Goal: Information Seeking & Learning: Compare options

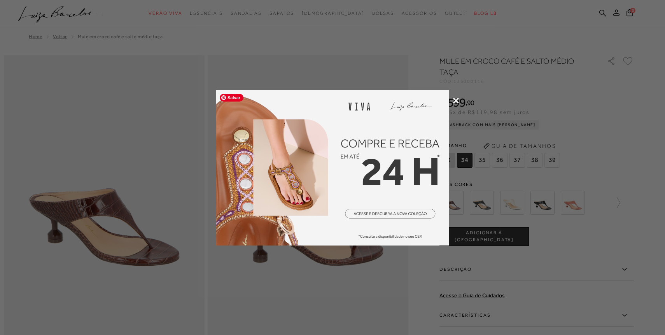
click at [407, 59] on div at bounding box center [332, 167] width 665 height 335
click at [456, 99] on icon at bounding box center [456, 101] width 6 height 6
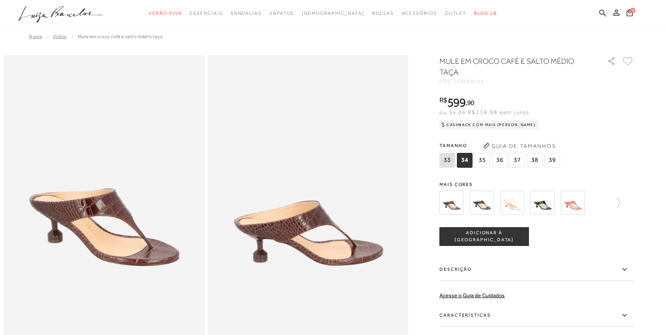
click at [87, 13] on icon ".a{fill-rule:evenodd;}" at bounding box center [60, 14] width 84 height 16
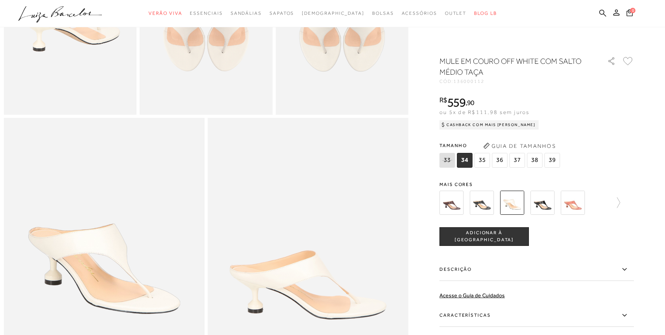
scroll to position [424, 0]
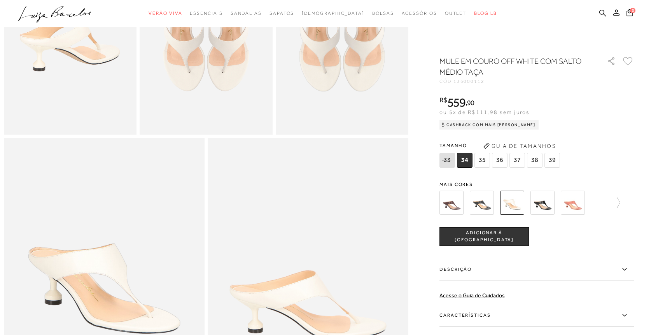
click at [452, 201] on img at bounding box center [451, 203] width 24 height 24
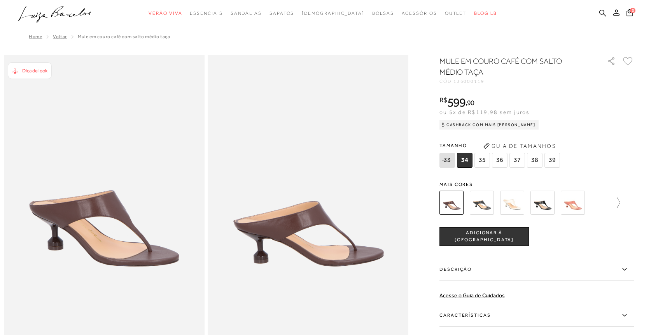
click at [616, 199] on icon at bounding box center [614, 202] width 11 height 11
click at [462, 203] on img at bounding box center [465, 203] width 24 height 24
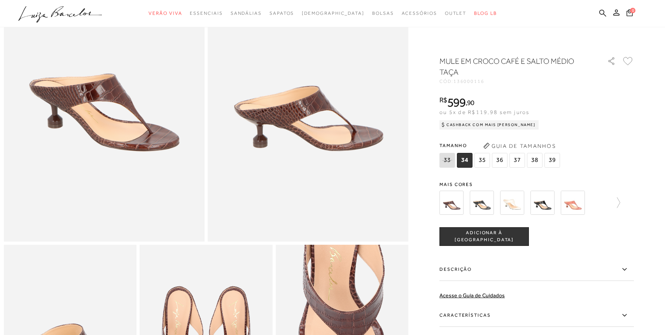
scroll to position [102, 0]
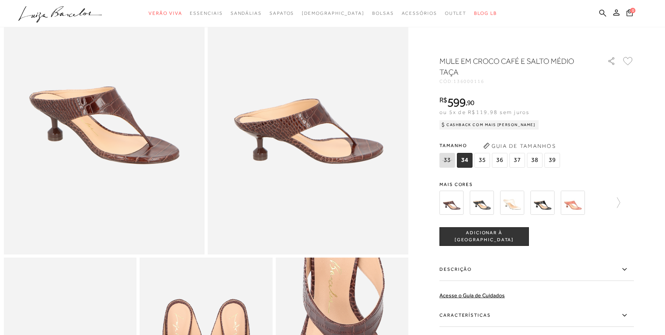
click at [451, 207] on img at bounding box center [451, 203] width 24 height 24
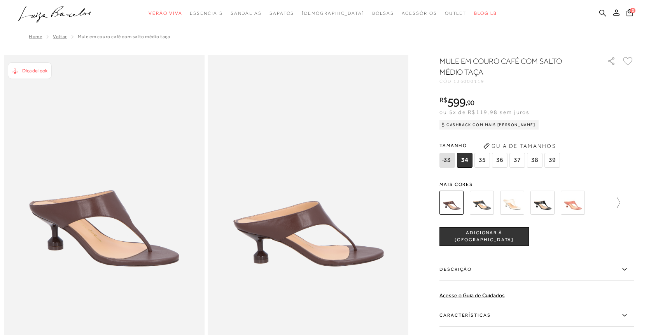
click at [619, 203] on icon at bounding box center [614, 202] width 11 height 11
click at [470, 205] on img at bounding box center [465, 203] width 24 height 24
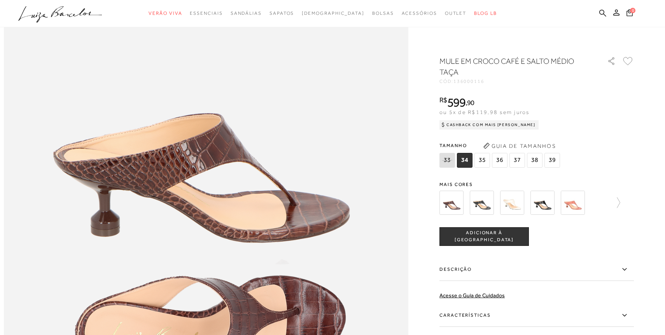
scroll to position [608, 0]
click at [514, 206] on img at bounding box center [512, 203] width 24 height 24
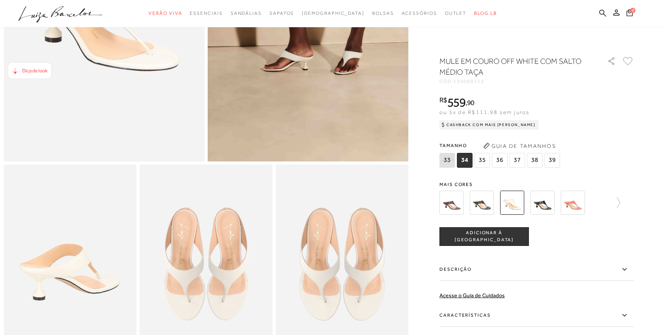
scroll to position [196, 0]
click at [333, 195] on img at bounding box center [342, 263] width 133 height 199
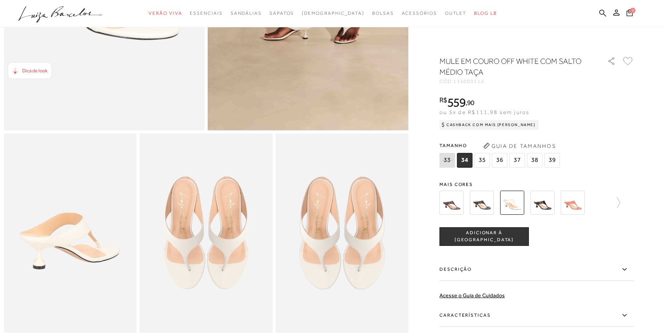
scroll to position [0, 0]
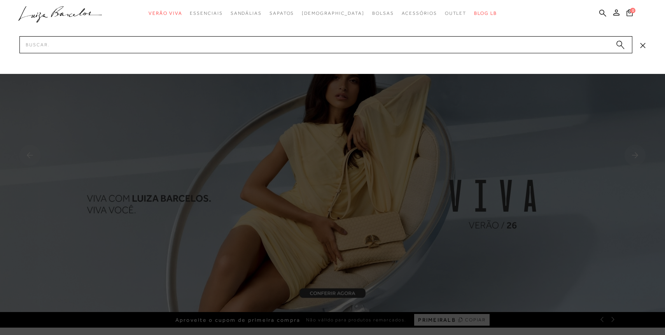
click at [519, 45] on input "Pesquisar" at bounding box center [325, 44] width 613 height 17
type input "mule"
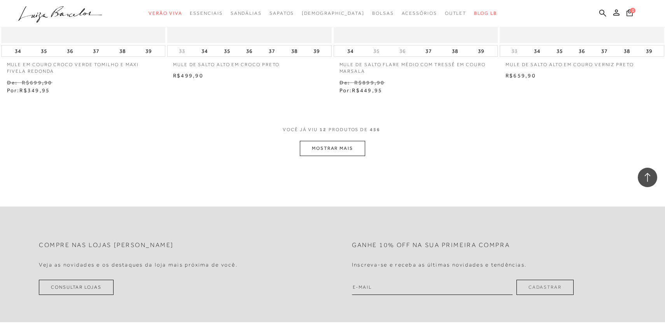
scroll to position [897, 0]
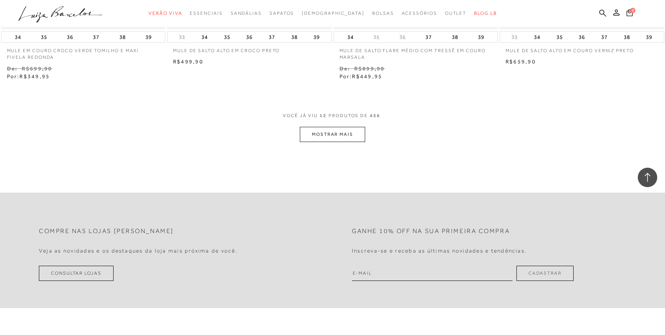
click at [337, 126] on div "VOCê JÁ VIU 12 PRODUTOS DE 456" at bounding box center [333, 119] width 100 height 14
click at [342, 131] on button "MOSTRAR MAIS" at bounding box center [332, 134] width 65 height 15
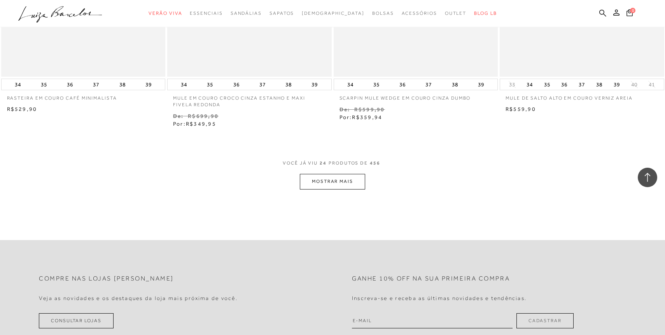
scroll to position [1793, 0]
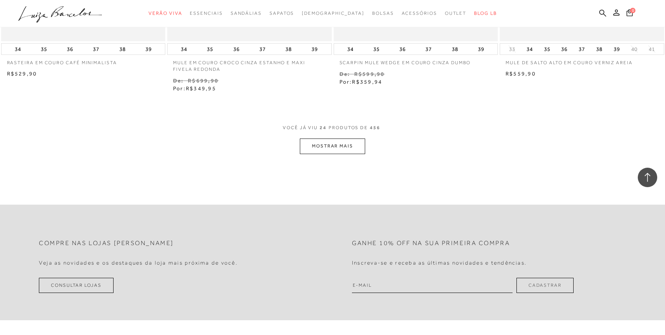
click at [356, 148] on button "MOSTRAR MAIS" at bounding box center [332, 145] width 65 height 15
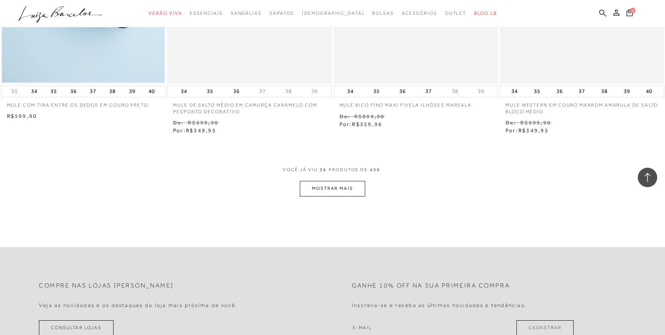
scroll to position [2668, 0]
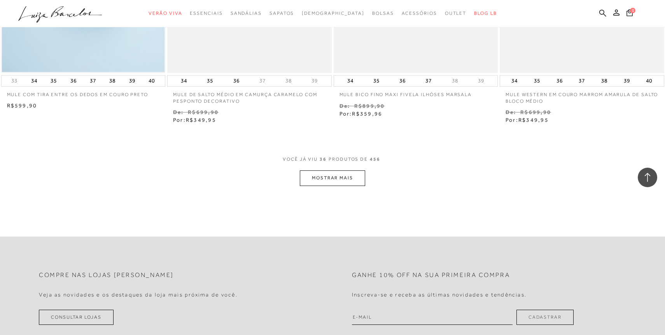
click at [340, 182] on button "MOSTRAR MAIS" at bounding box center [332, 177] width 65 height 15
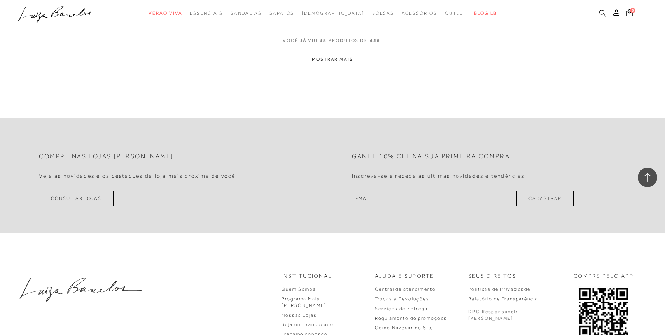
scroll to position [3703, 0]
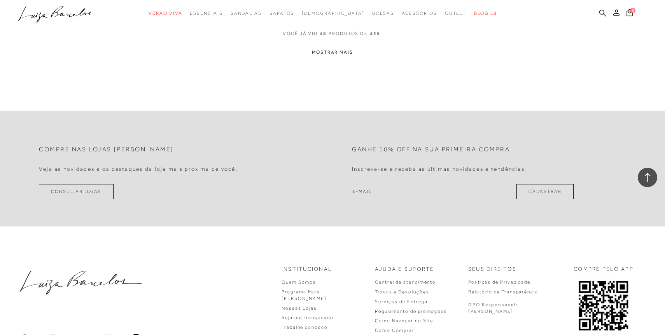
click at [323, 52] on button "MOSTRAR MAIS" at bounding box center [332, 52] width 65 height 15
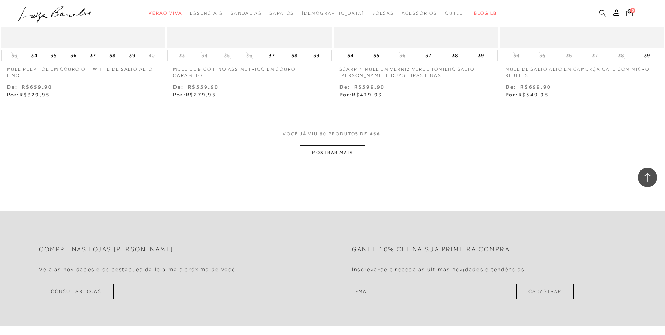
scroll to position [4546, 0]
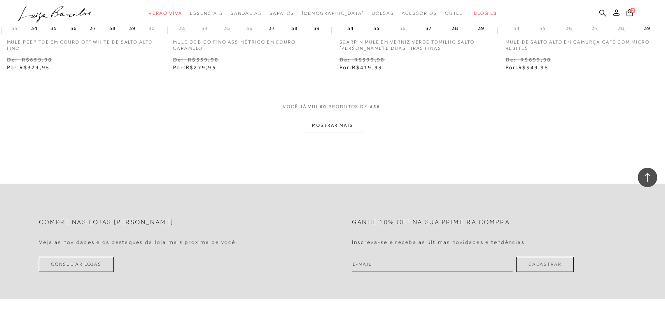
click at [347, 129] on button "MOSTRAR MAIS" at bounding box center [332, 125] width 65 height 15
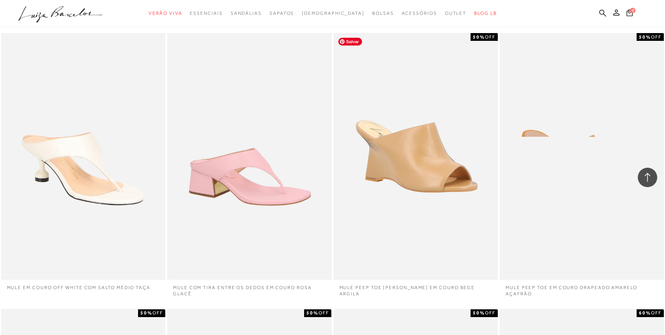
scroll to position [4593, 0]
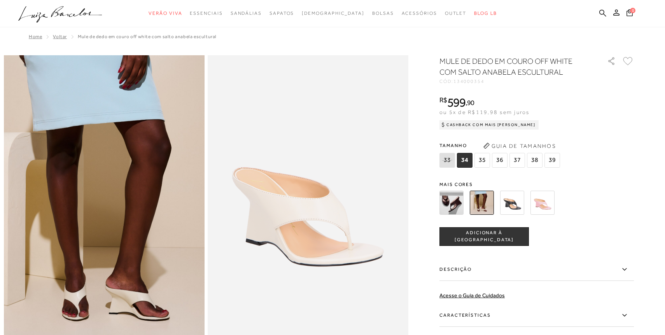
click at [456, 202] on img at bounding box center [451, 203] width 24 height 24
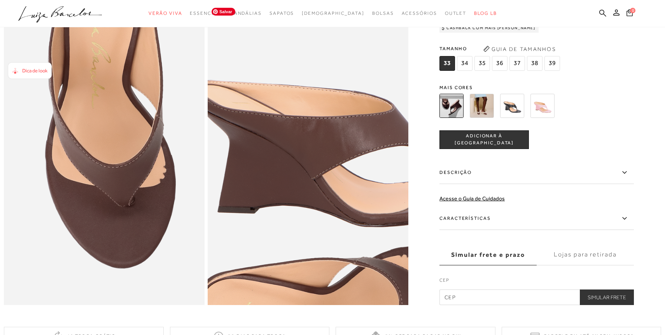
scroll to position [560, 0]
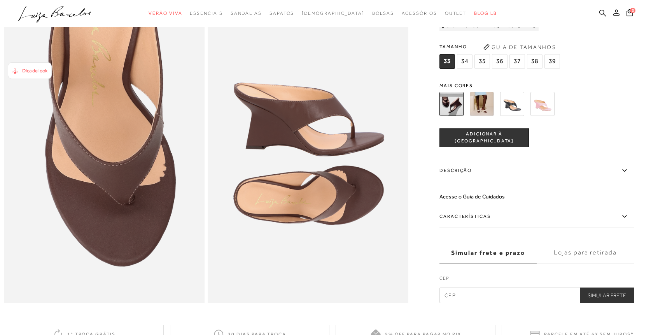
click at [482, 101] on img at bounding box center [482, 104] width 24 height 24
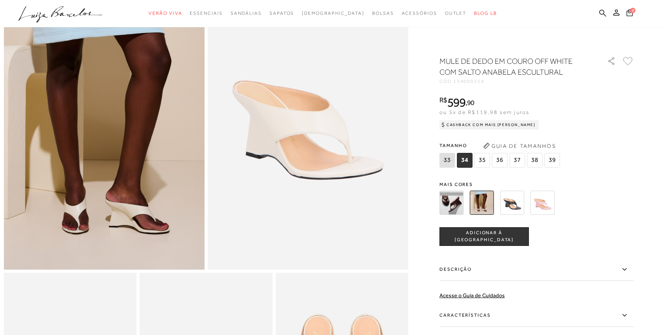
scroll to position [88, 0]
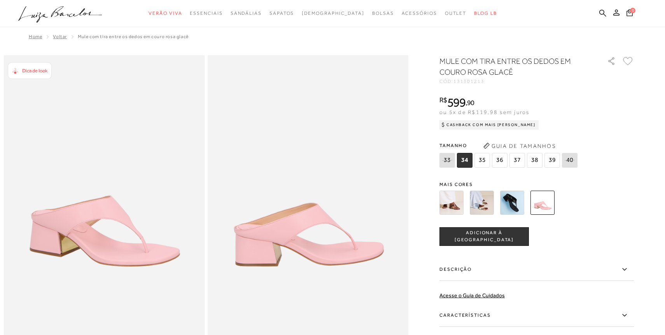
click at [481, 199] on img at bounding box center [482, 203] width 24 height 24
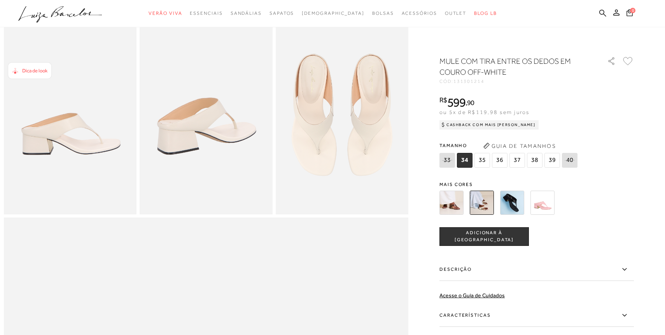
scroll to position [321, 0]
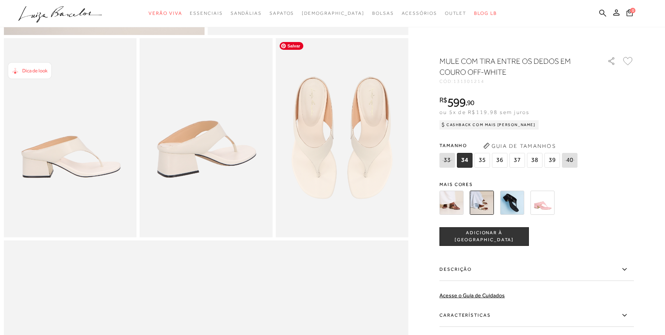
click at [349, 109] on img at bounding box center [342, 137] width 133 height 199
click at [374, 224] on img at bounding box center [342, 137] width 133 height 199
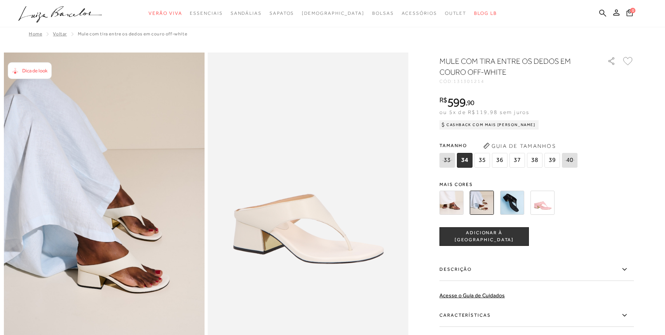
scroll to position [3, 0]
click at [453, 200] on img at bounding box center [451, 203] width 24 height 24
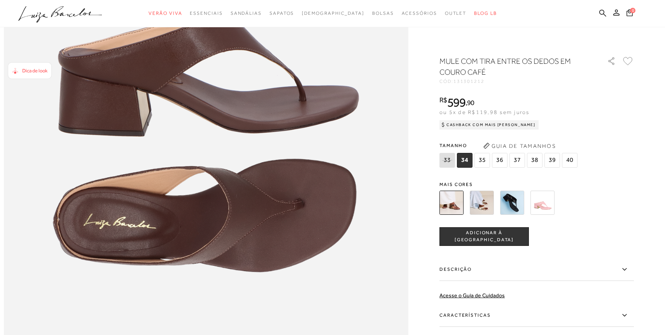
scroll to position [738, 0]
click at [479, 203] on img at bounding box center [482, 203] width 24 height 24
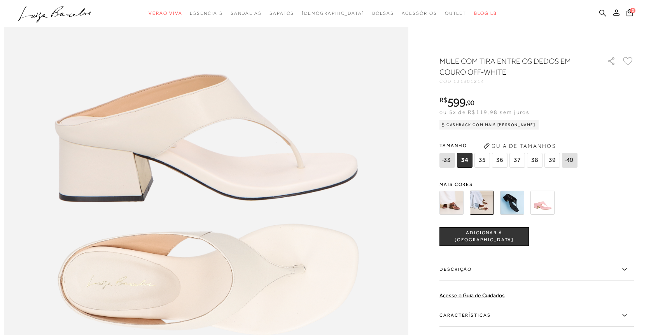
scroll to position [664, 0]
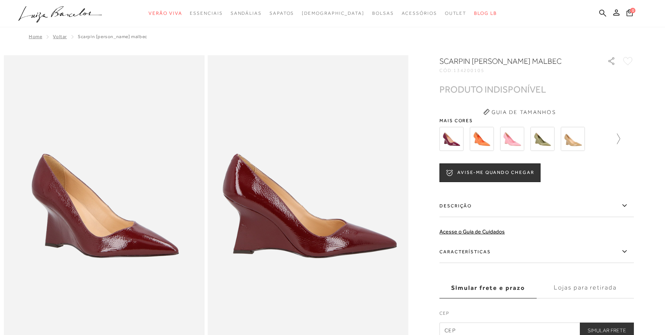
click at [619, 136] on icon at bounding box center [614, 138] width 11 height 11
click at [631, 137] on icon at bounding box center [628, 138] width 11 height 11
click at [525, 137] on img at bounding box center [526, 139] width 24 height 24
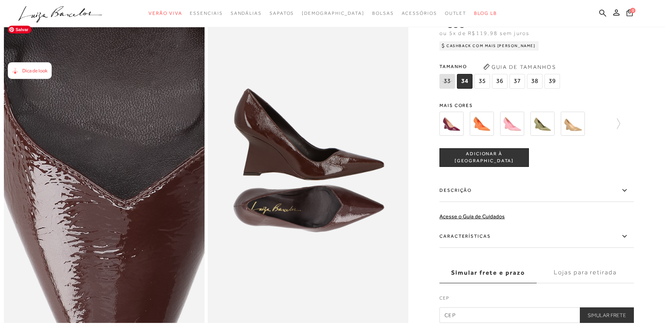
scroll to position [546, 0]
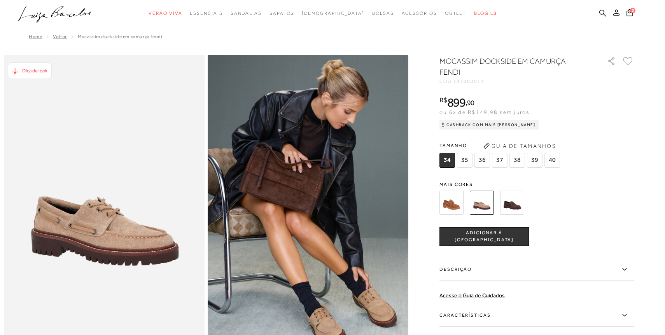
click at [451, 201] on img at bounding box center [451, 203] width 24 height 24
